Goal: Complete application form

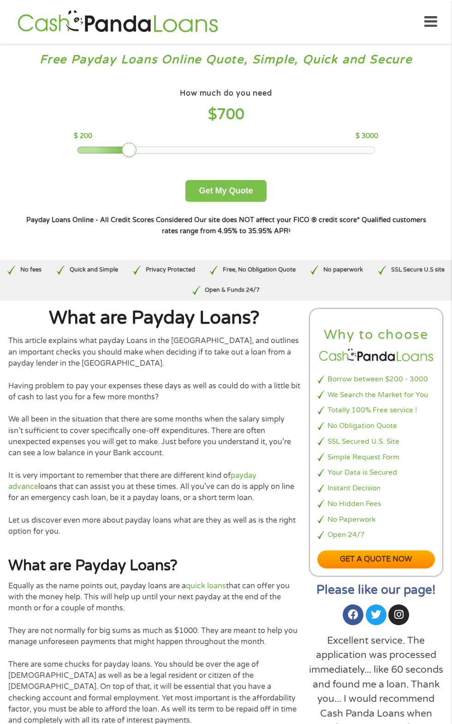
click at [254, 198] on button "Get My Quote" at bounding box center [226, 191] width 81 height 22
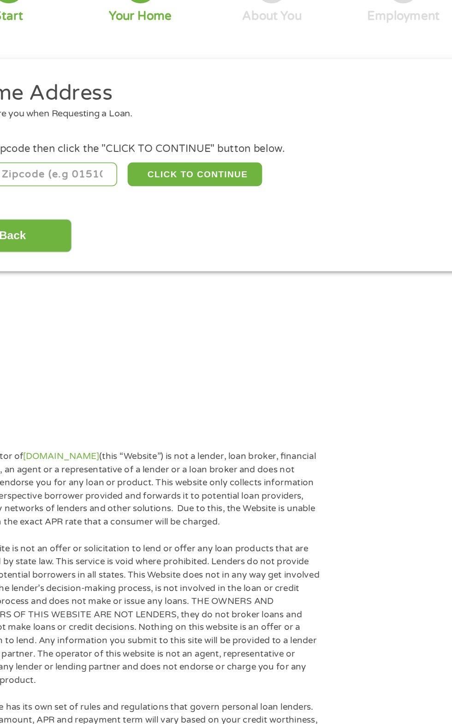
scroll to position [4, 0]
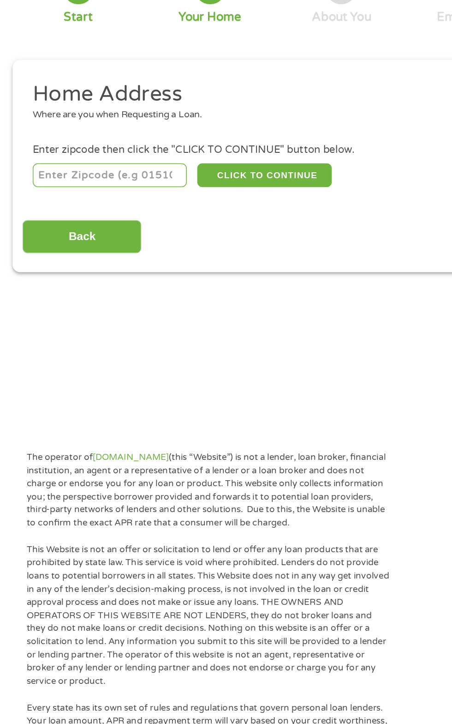
click at [98, 200] on input "number" at bounding box center [73, 201] width 102 height 16
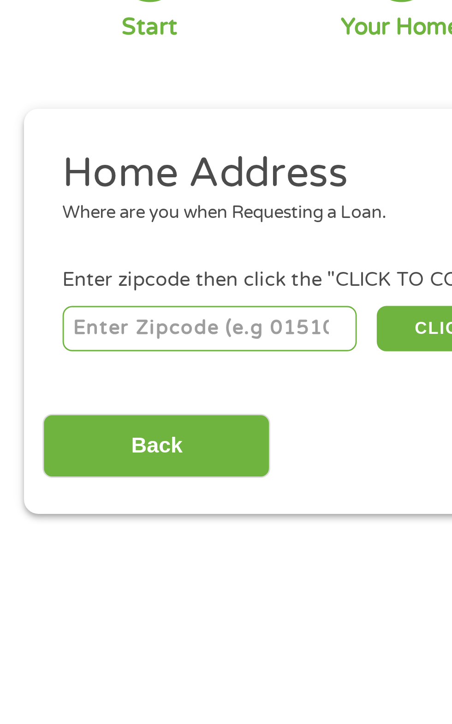
type input "64050"
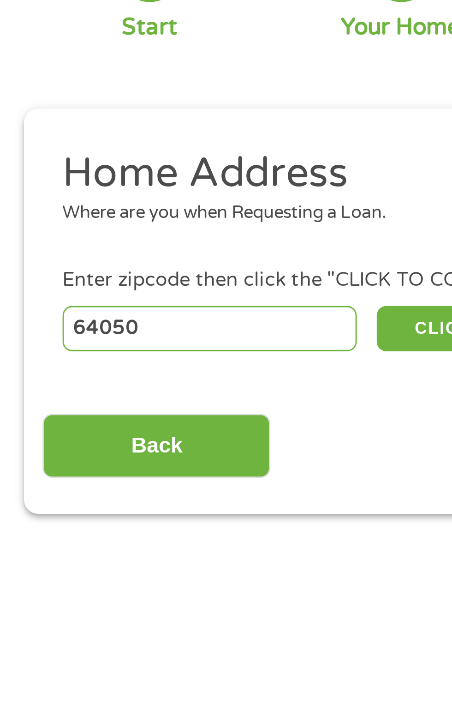
select select "Missouri"
click at [152, 198] on button "CLICK TO CONTINUE" at bounding box center [175, 201] width 89 height 16
type input "64050"
type input "Independence"
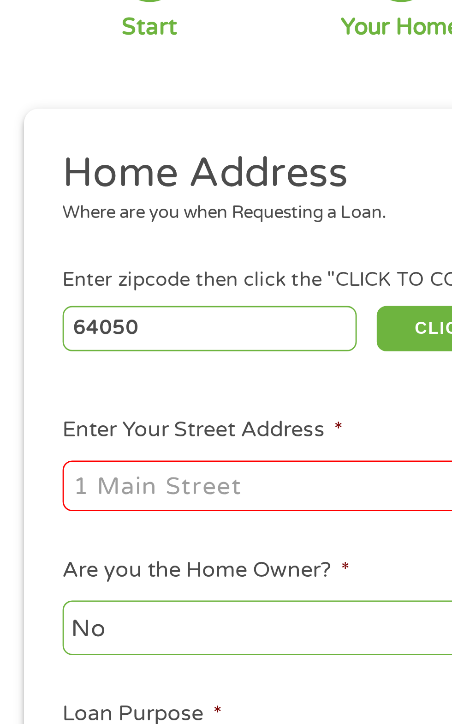
click at [118, 254] on input "Enter Your Street Address *" at bounding box center [121, 255] width 198 height 18
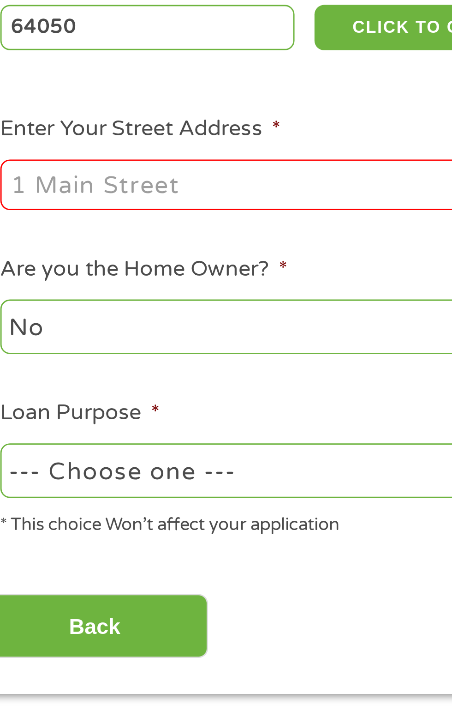
type input "923 S Hocker Ave"
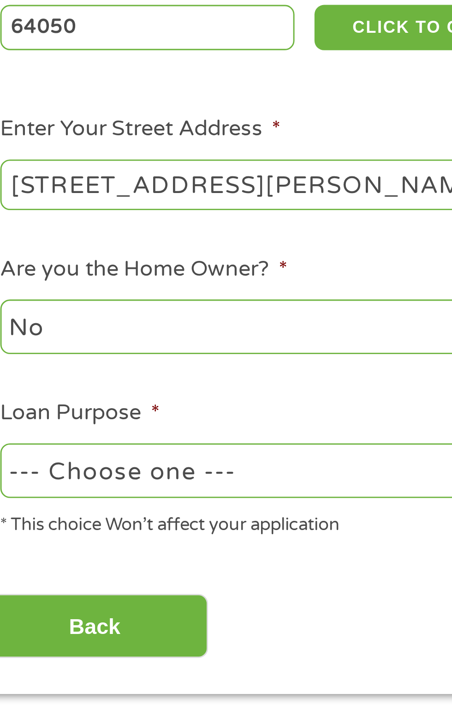
click at [139, 356] on select "--- Choose one --- Pay Bills Debt Consolidation Home Improvement Major Purchase…" at bounding box center [121, 353] width 198 height 19
select select "other"
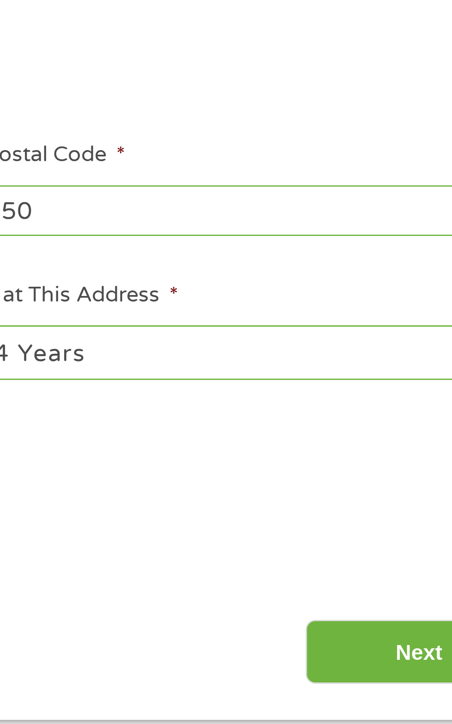
click at [368, 303] on select "1 Year or less 1 - 2 Years 2 - 4 Years Over 4 Years" at bounding box center [332, 304] width 198 height 19
select select "60months"
click at [385, 405] on input "Next" at bounding box center [398, 408] width 79 height 23
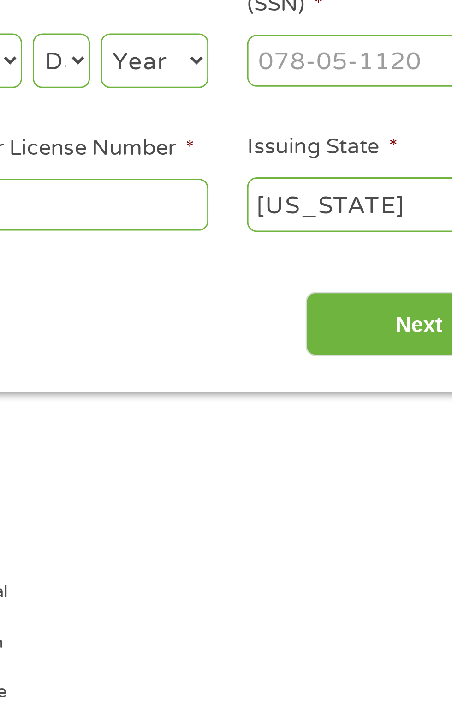
scroll to position [4, 4]
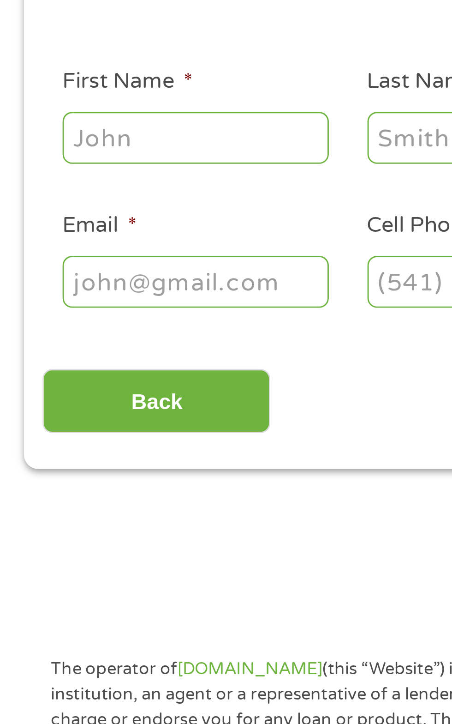
click at [102, 201] on input "First Name *" at bounding box center [68, 203] width 92 height 18
type input "Joy"
click at [144, 207] on input "Last Name *" at bounding box center [173, 203] width 92 height 18
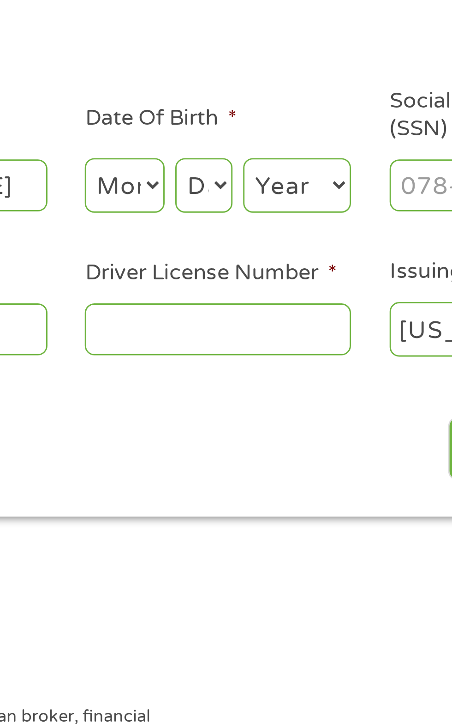
type input "Harrison"
click at [259, 205] on select "Month 1 2 3 4 5 6 7 8 9 10 11 12" at bounding box center [247, 202] width 28 height 19
select select "5"
click at [282, 206] on select "Day 1 2 3 4 5 6 7 8 9 10 11 12 13 14 15 16 17 18 19 20 21 22 23 24 25 26 27 28 …" at bounding box center [274, 202] width 20 height 19
select select "4"
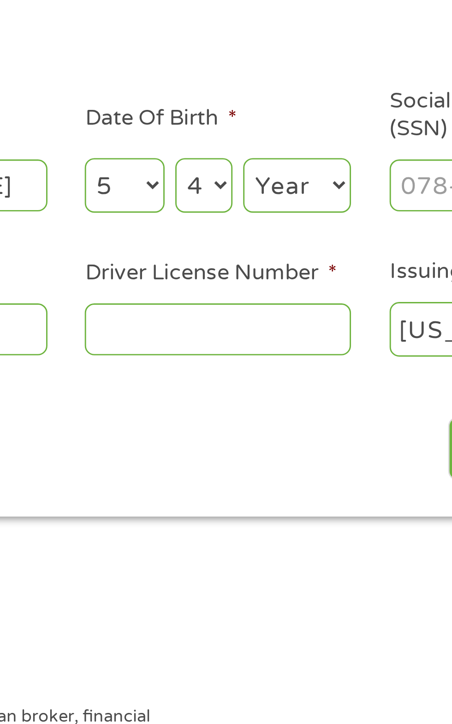
click at [320, 207] on select "Year 2007 2006 2005 2004 2003 2002 2001 2000 1999 1998 1997 1996 1995 1994 1993…" at bounding box center [306, 202] width 37 height 19
select select "1978"
click at [349, 205] on input "Social Security Number (SSN) *" at bounding box center [384, 203] width 92 height 18
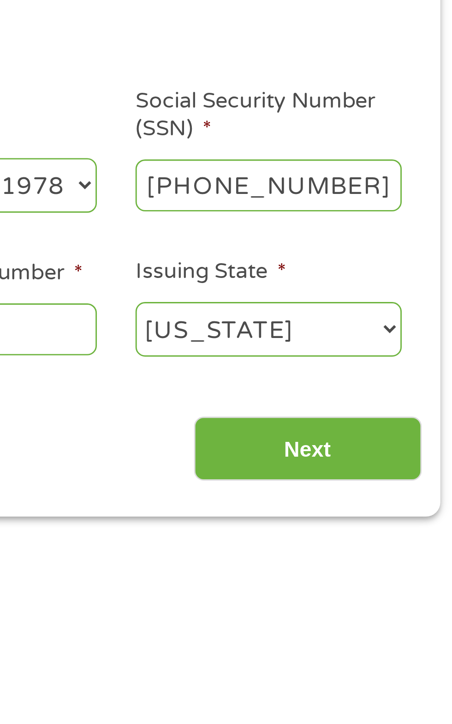
type input "499-80-7024"
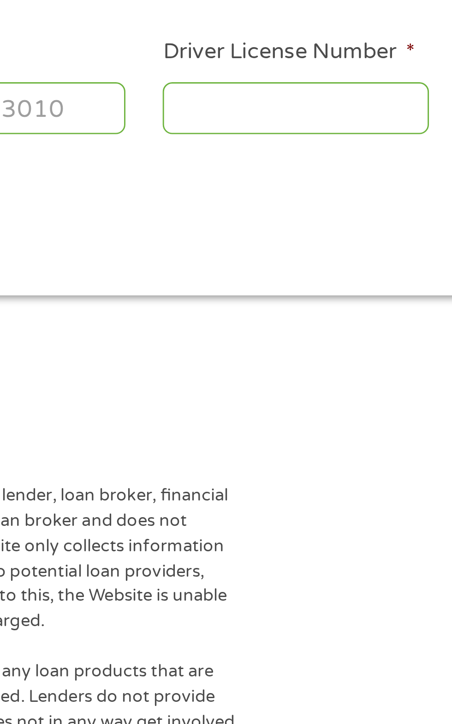
click at [289, 255] on input "Driver License Number *" at bounding box center [279, 253] width 92 height 18
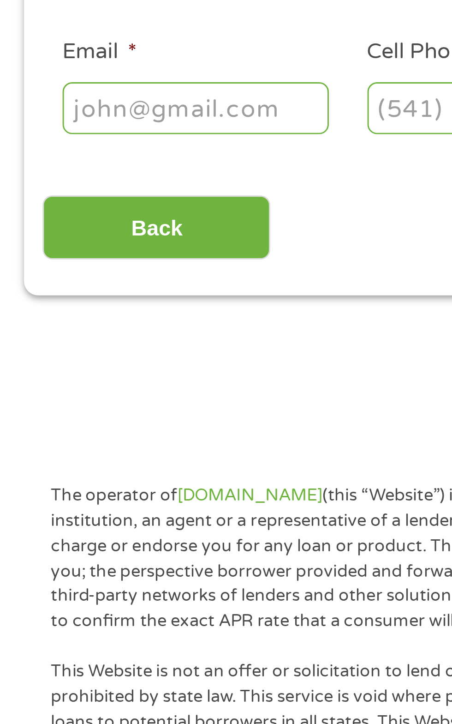
type input "T161110005"
click at [102, 254] on input "Email *" at bounding box center [68, 253] width 92 height 18
type input "k"
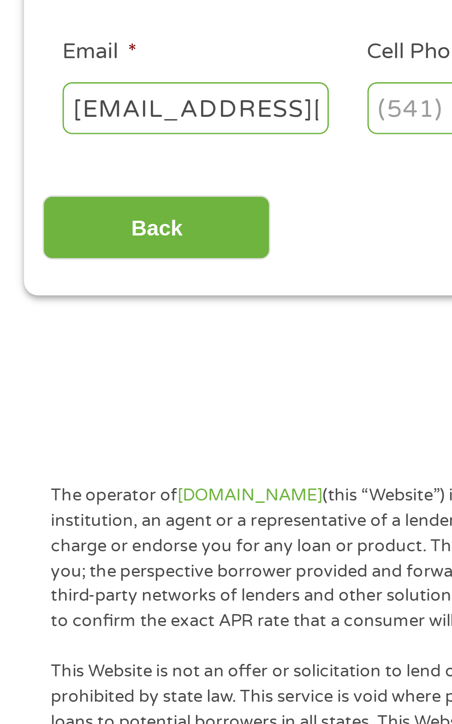
scroll to position [0, 37]
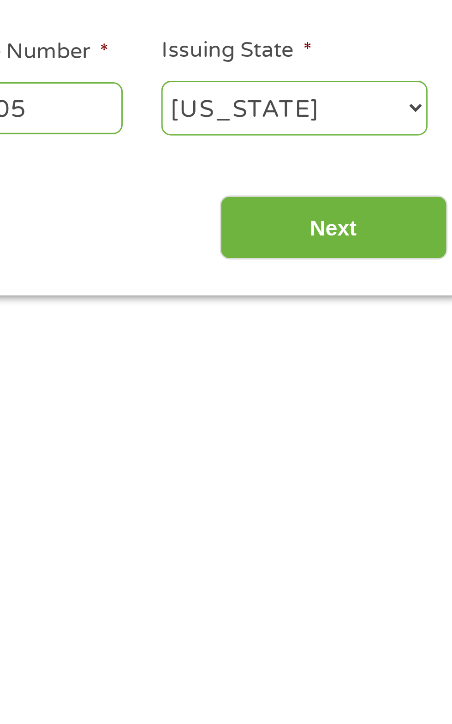
type input "joyharrison044@gmail.com"
click at [411, 294] on input "Next" at bounding box center [398, 294] width 79 height 23
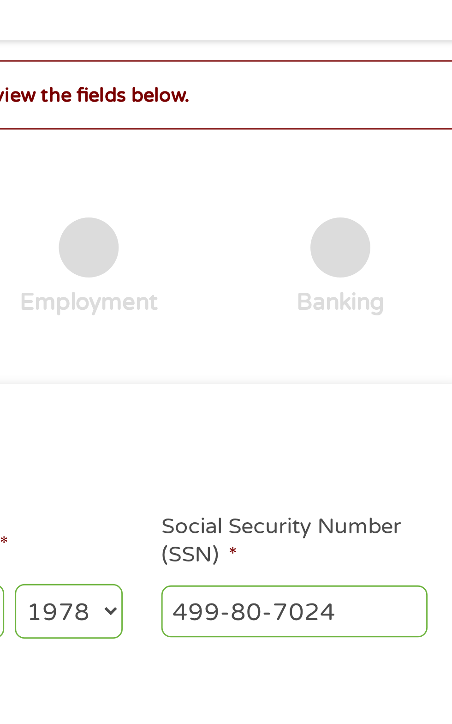
scroll to position [4, 4]
